Goal: Use online tool/utility: Utilize a website feature to perform a specific function

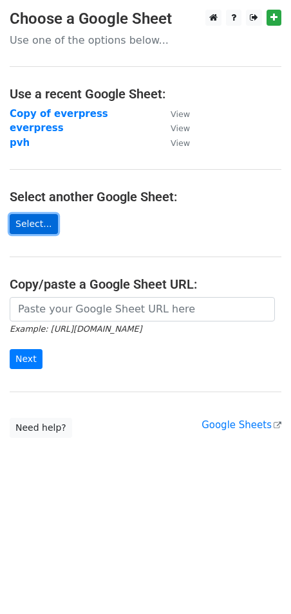
click at [32, 223] on link "Select..." at bounding box center [34, 224] width 48 height 20
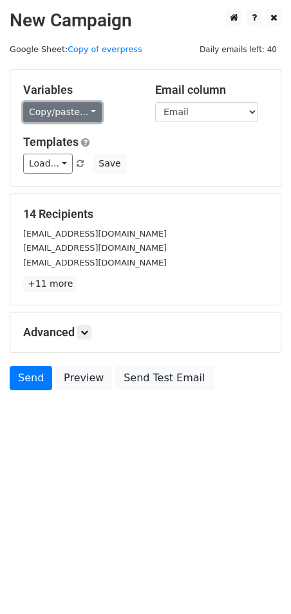
click at [86, 111] on link "Copy/paste..." at bounding box center [62, 112] width 78 height 20
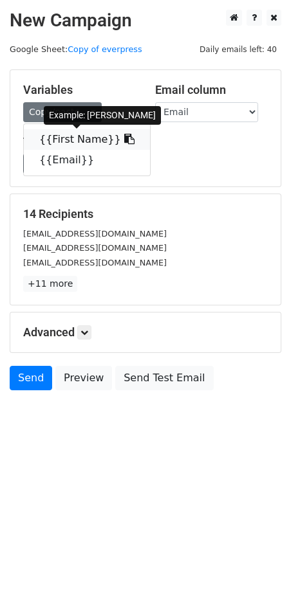
click at [82, 133] on link "{{First Name}}" at bounding box center [87, 139] width 126 height 21
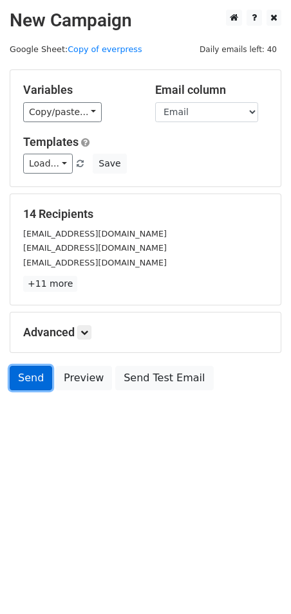
click at [32, 381] on link "Send" at bounding box center [31, 378] width 42 height 24
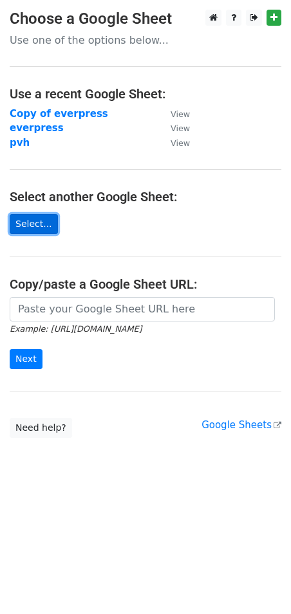
click at [26, 217] on link "Select..." at bounding box center [34, 224] width 48 height 20
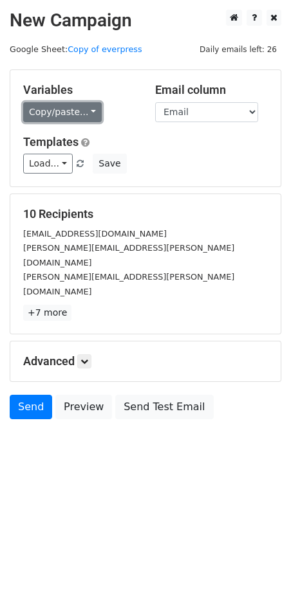
click at [74, 111] on link "Copy/paste..." at bounding box center [62, 112] width 78 height 20
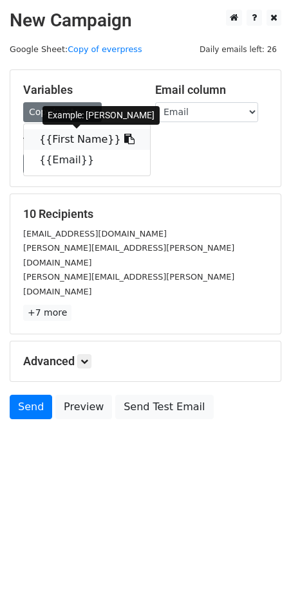
click at [79, 134] on link "{{First Name}}" at bounding box center [87, 139] width 126 height 21
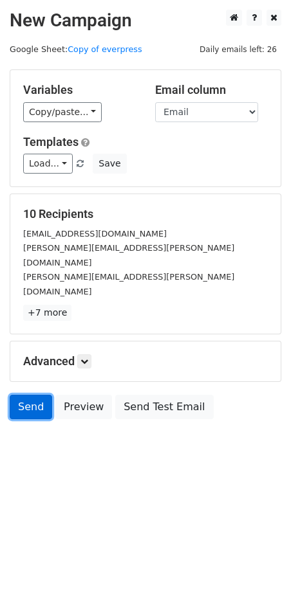
click at [31, 395] on link "Send" at bounding box center [31, 407] width 42 height 24
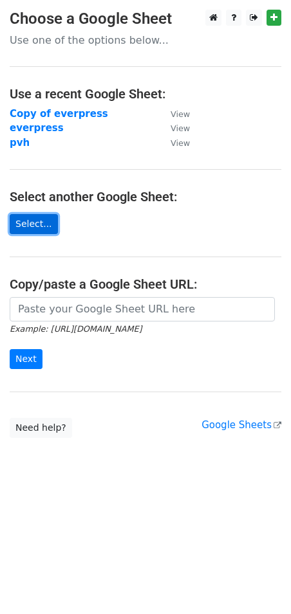
click at [35, 218] on link "Select..." at bounding box center [34, 224] width 48 height 20
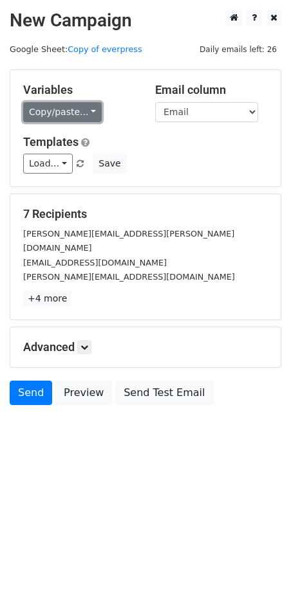
click at [81, 103] on link "Copy/paste..." at bounding box center [62, 112] width 78 height 20
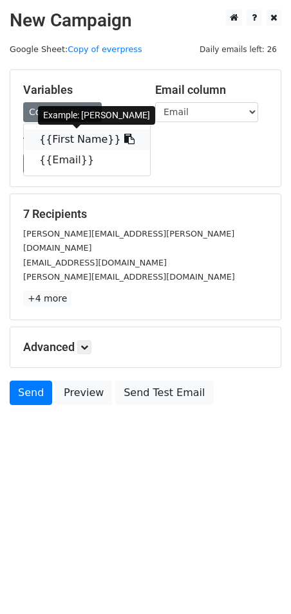
click at [84, 132] on link "{{First Name}}" at bounding box center [87, 139] width 126 height 21
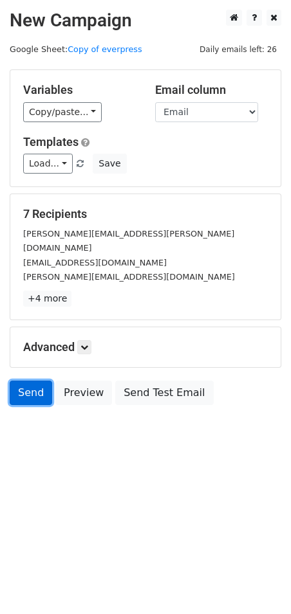
click at [24, 381] on link "Send" at bounding box center [31, 393] width 42 height 24
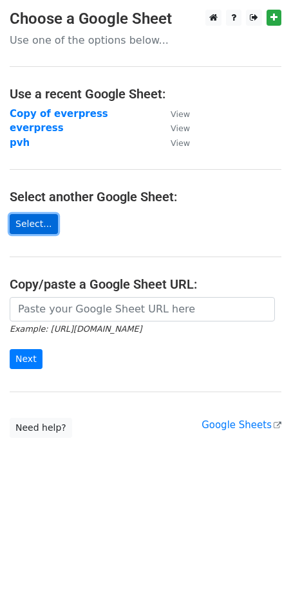
click at [36, 228] on link "Select..." at bounding box center [34, 224] width 48 height 20
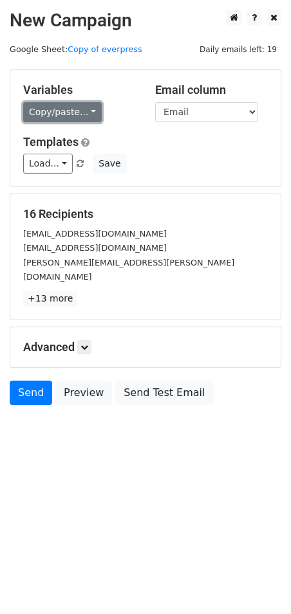
click at [71, 119] on link "Copy/paste..." at bounding box center [62, 112] width 78 height 20
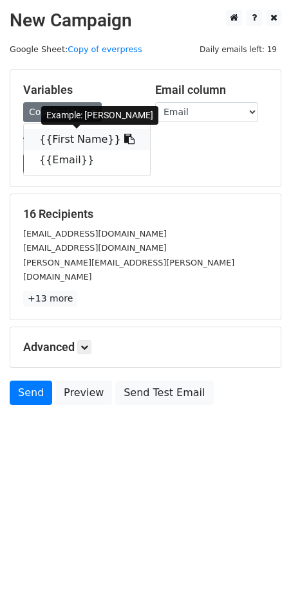
click at [81, 139] on link "{{First Name}}" at bounding box center [87, 139] width 126 height 21
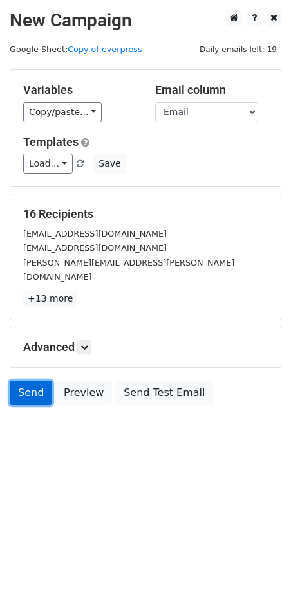
click at [32, 381] on link "Send" at bounding box center [31, 393] width 42 height 24
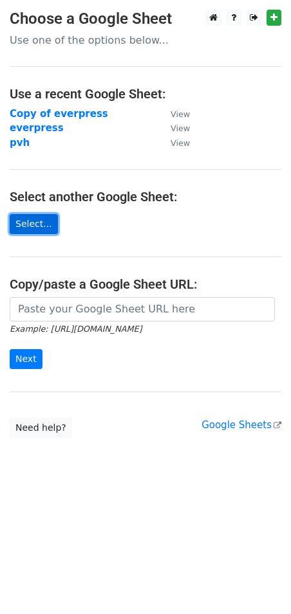
click at [38, 225] on link "Select..." at bounding box center [34, 224] width 48 height 20
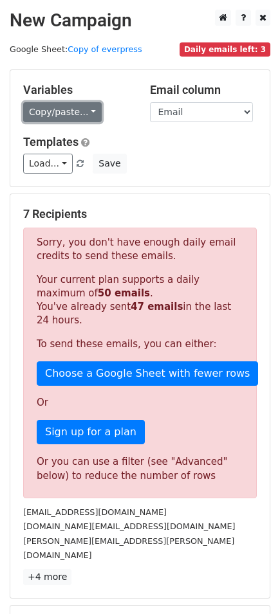
click at [88, 116] on link "Copy/paste..." at bounding box center [62, 112] width 78 height 20
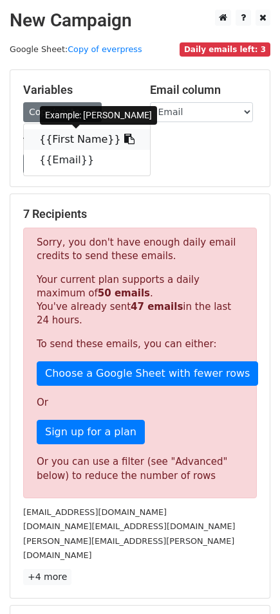
click at [75, 134] on link "{{First Name}}" at bounding box center [87, 139] width 126 height 21
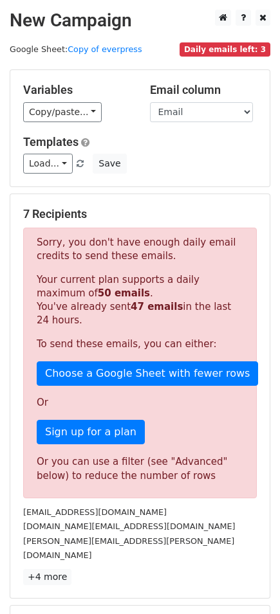
click at [158, 176] on div "Variables Copy/paste... {{First Name}} {{Email}} Email column First Name Email …" at bounding box center [139, 128] width 259 height 116
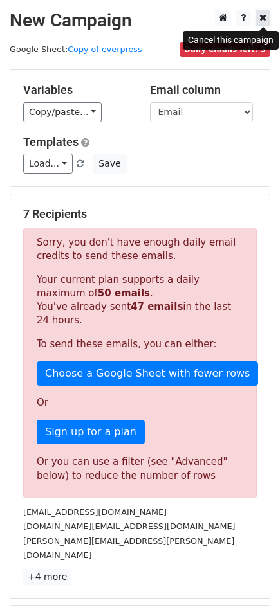
click at [266, 18] on icon at bounding box center [262, 17] width 7 height 9
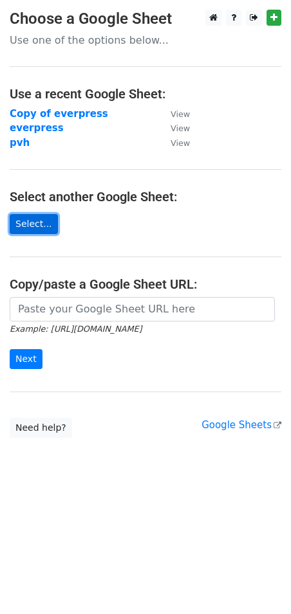
click at [28, 221] on link "Select..." at bounding box center [34, 224] width 48 height 20
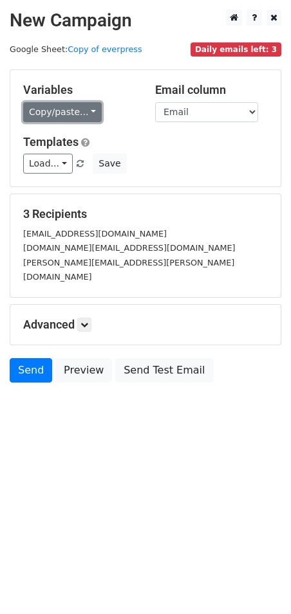
click at [81, 104] on link "Copy/paste..." at bounding box center [62, 112] width 78 height 20
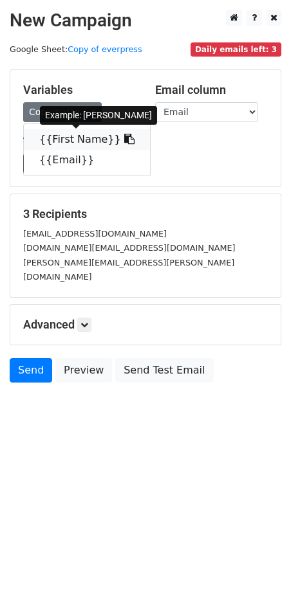
click at [76, 140] on link "{{First Name}}" at bounding box center [87, 139] width 126 height 21
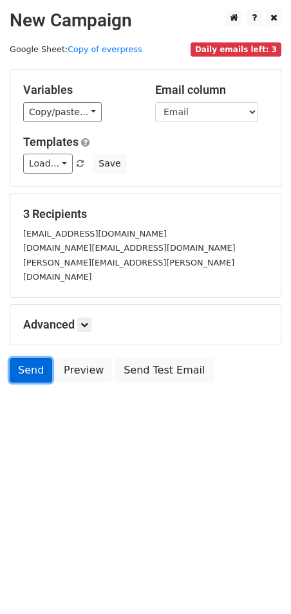
click at [29, 358] on link "Send" at bounding box center [31, 370] width 42 height 24
